Goal: Transaction & Acquisition: Purchase product/service

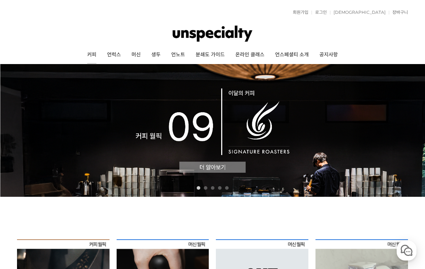
click at [90, 56] on link "커피" at bounding box center [92, 55] width 20 height 18
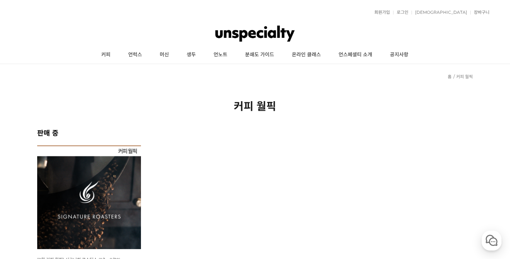
click at [117, 211] on img at bounding box center [89, 198] width 104 height 104
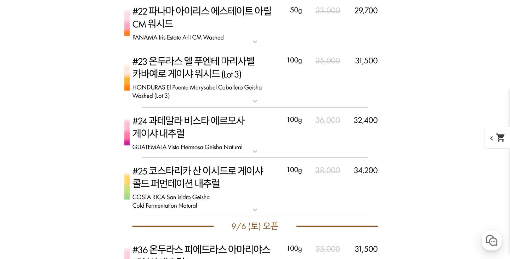
scroll to position [2973, 0]
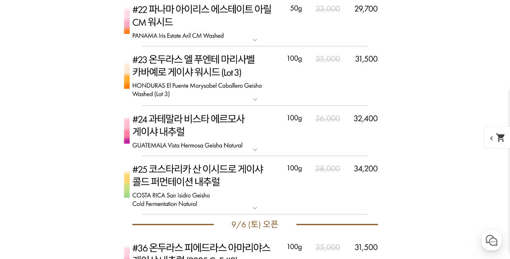
click at [321, 180] on img at bounding box center [254, 185] width 283 height 59
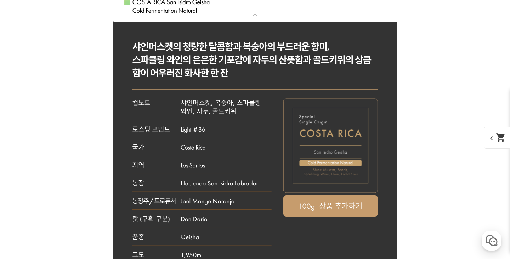
scroll to position [3075, 0]
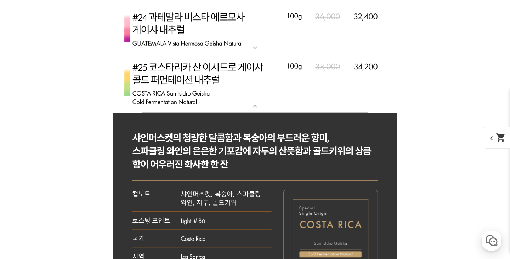
click at [300, 105] on img at bounding box center [254, 83] width 283 height 59
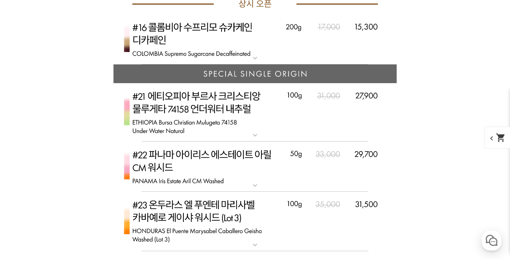
scroll to position [3263, 0]
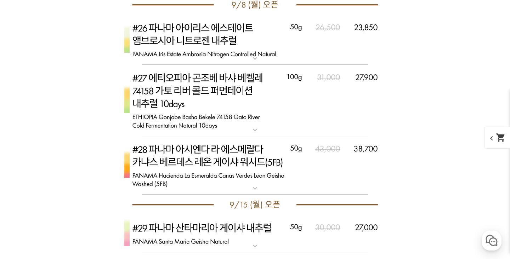
click at [278, 125] on img at bounding box center [254, 101] width 283 height 72
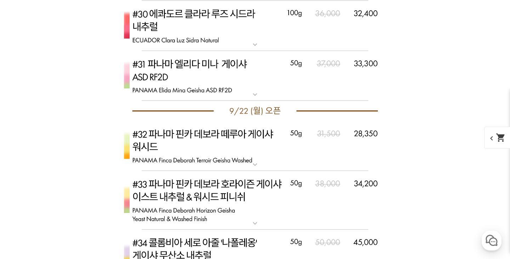
scroll to position [3983, 0]
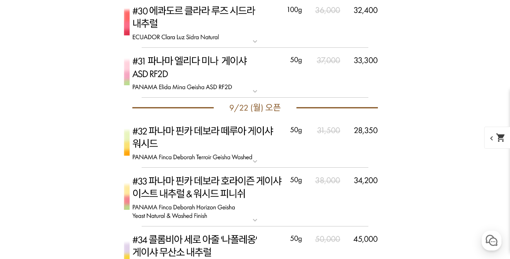
click at [271, 93] on img at bounding box center [254, 73] width 283 height 50
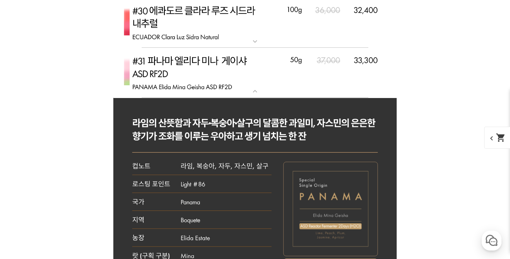
click at [271, 93] on img at bounding box center [254, 73] width 283 height 50
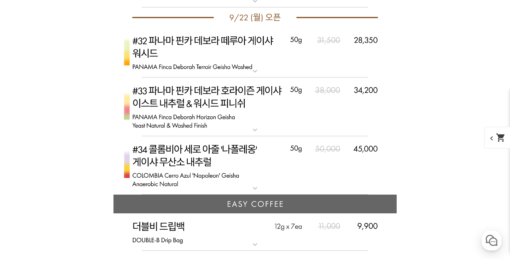
scroll to position [4075, 0]
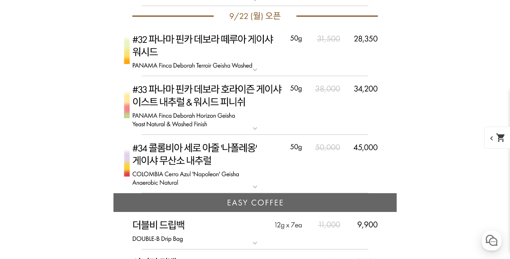
click at [251, 129] on mat-icon "expand_more" at bounding box center [255, 128] width 14 height 8
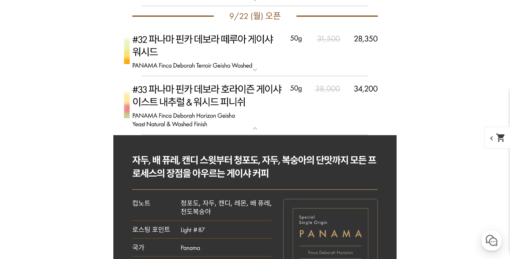
click at [251, 129] on mat-icon "expand_more" at bounding box center [255, 128] width 14 height 8
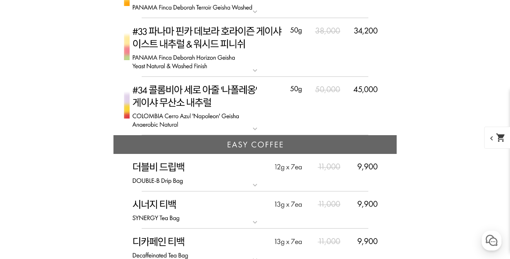
scroll to position [4140, 0]
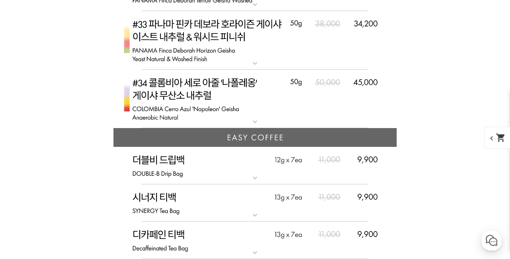
click at [251, 117] on img at bounding box center [254, 99] width 283 height 59
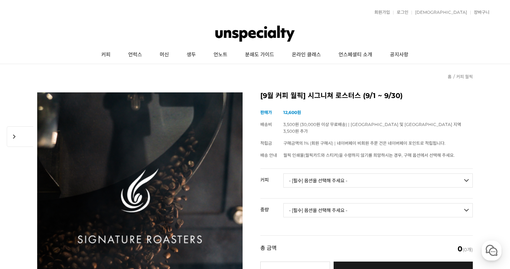
scroll to position [0, 0]
